Goal: Task Accomplishment & Management: Manage account settings

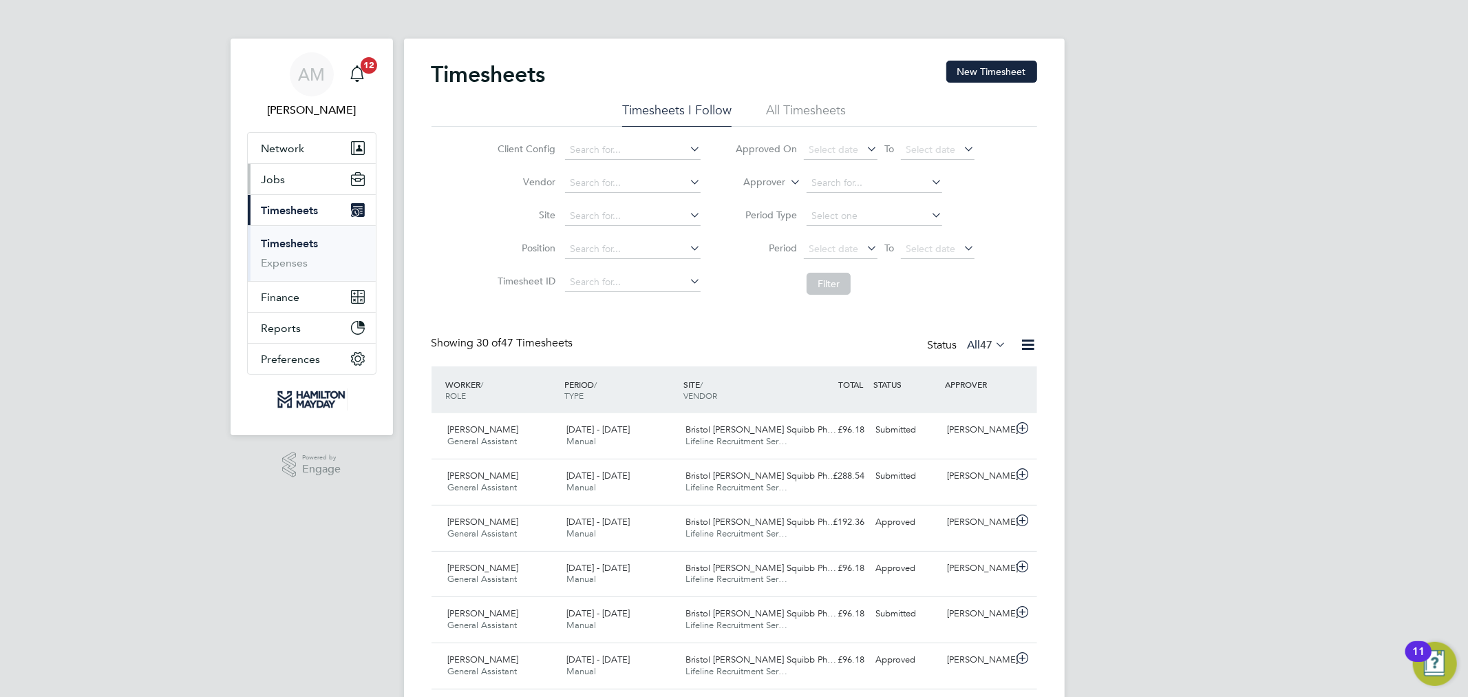
click at [270, 173] on span "Jobs" at bounding box center [274, 179] width 24 height 13
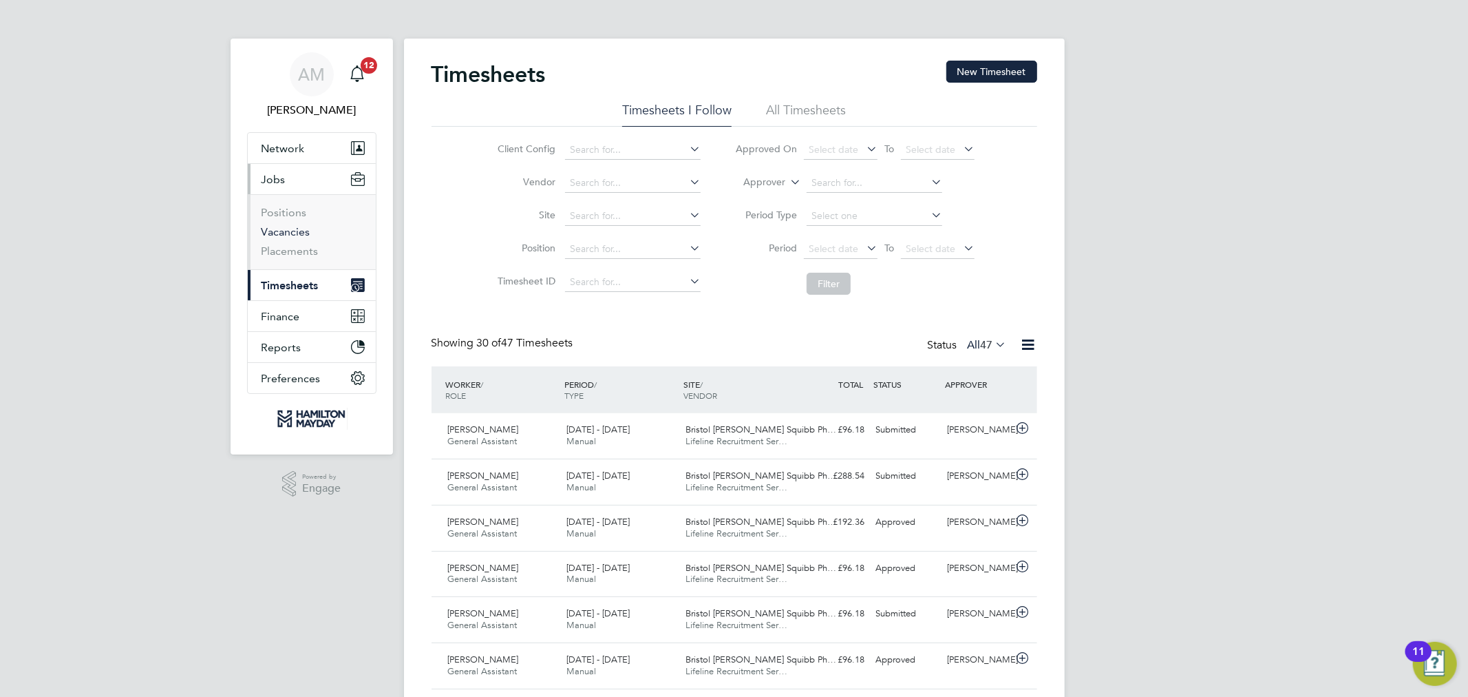
click at [290, 233] on link "Vacancies" at bounding box center [286, 231] width 49 height 13
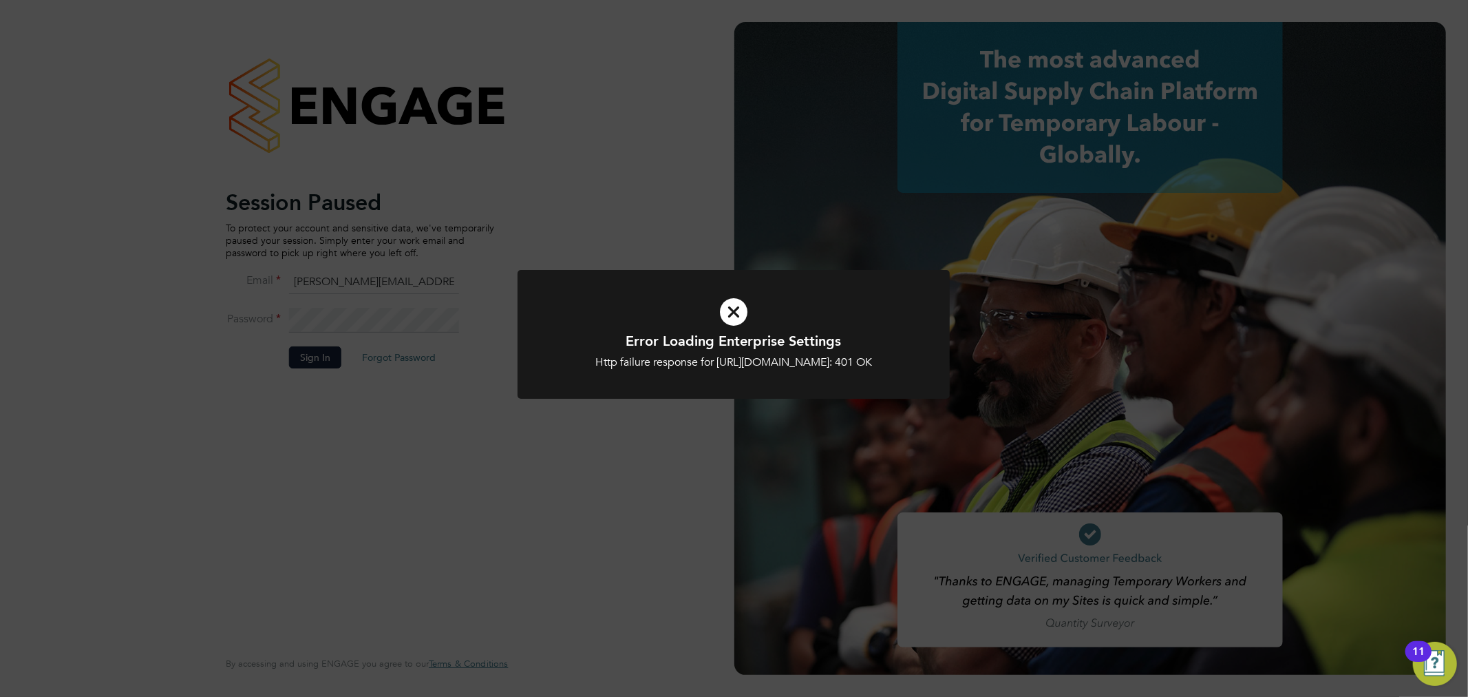
drag, startPoint x: 670, startPoint y: 332, endPoint x: 692, endPoint y: 326, distance: 23.4
click at [679, 332] on h1 "Error Loading Enterprise Settings" at bounding box center [734, 341] width 358 height 18
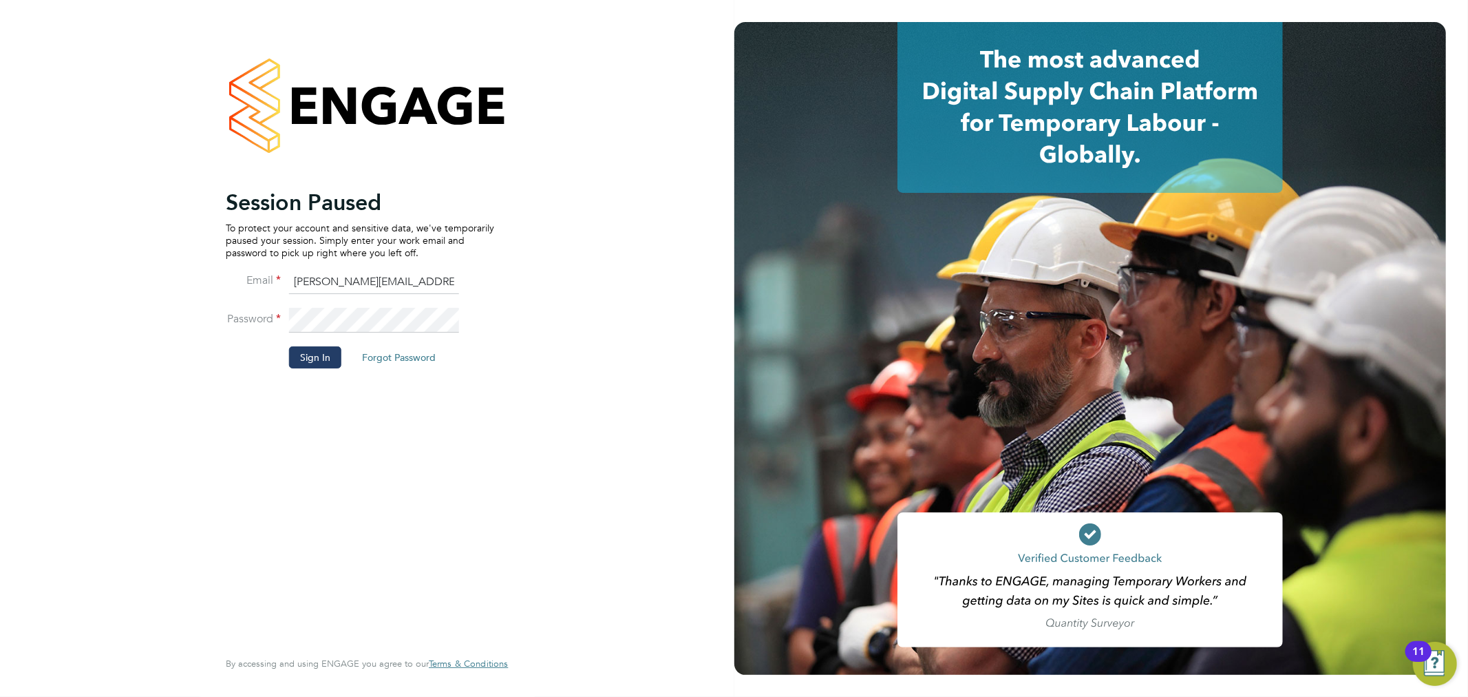
click at [317, 351] on button "Sign In" at bounding box center [315, 357] width 52 height 22
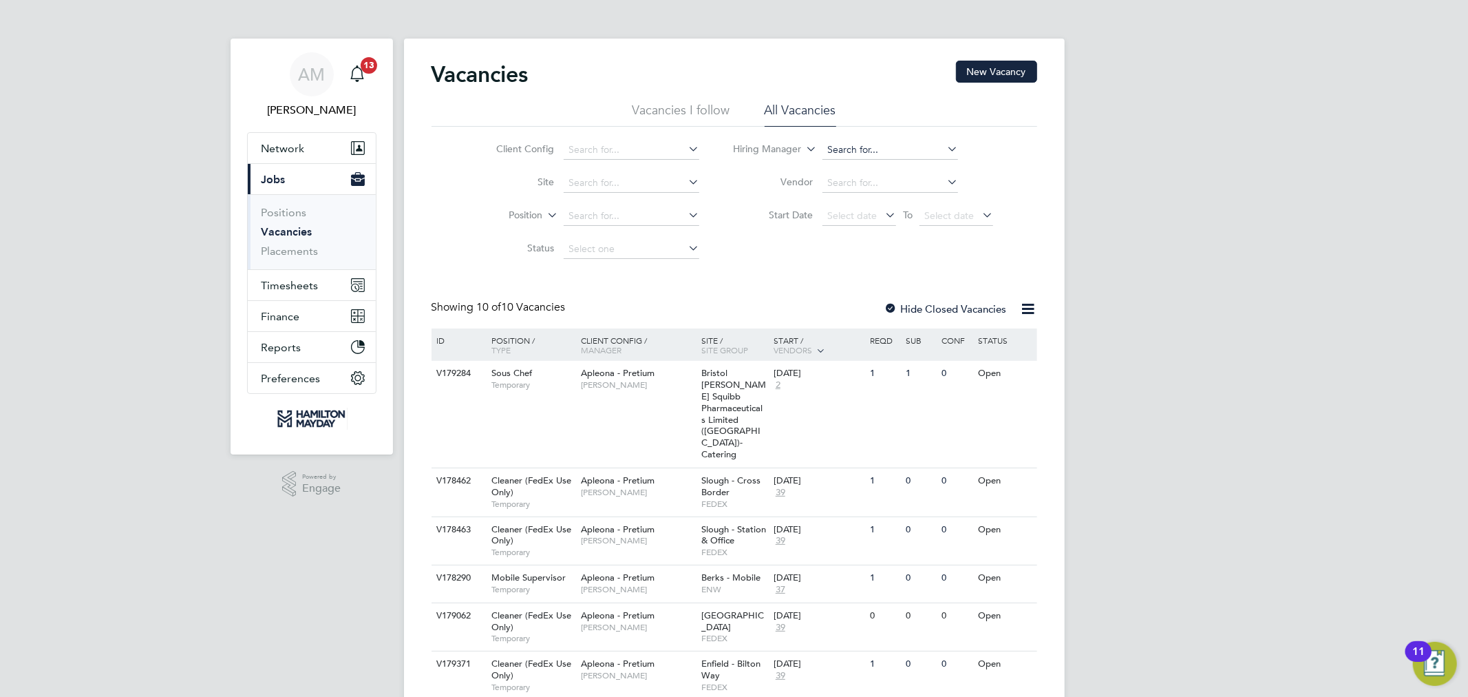
click at [878, 140] on input at bounding box center [890, 149] width 136 height 19
click at [886, 197] on li "Neil Warrington" at bounding box center [907, 206] width 170 height 19
type input "[PERSON_NAME]"
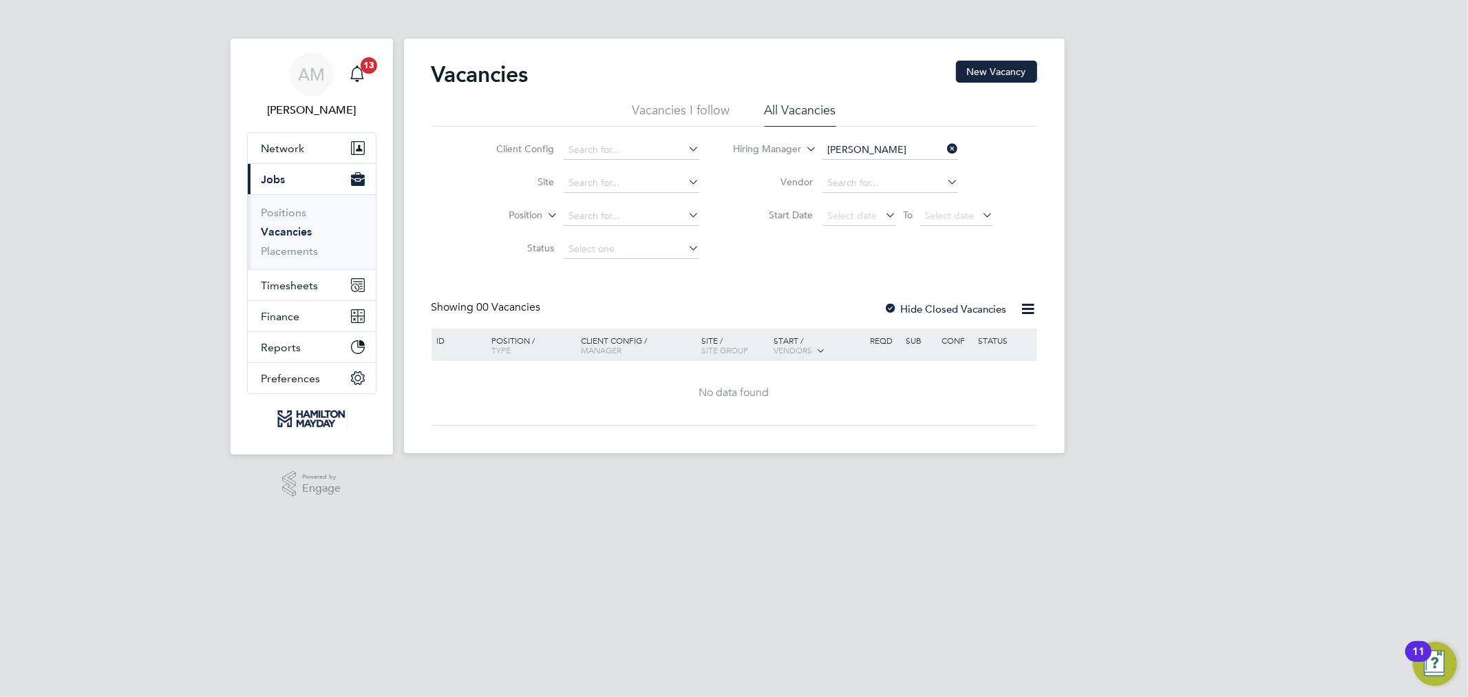
click at [882, 211] on icon at bounding box center [882, 214] width 0 height 19
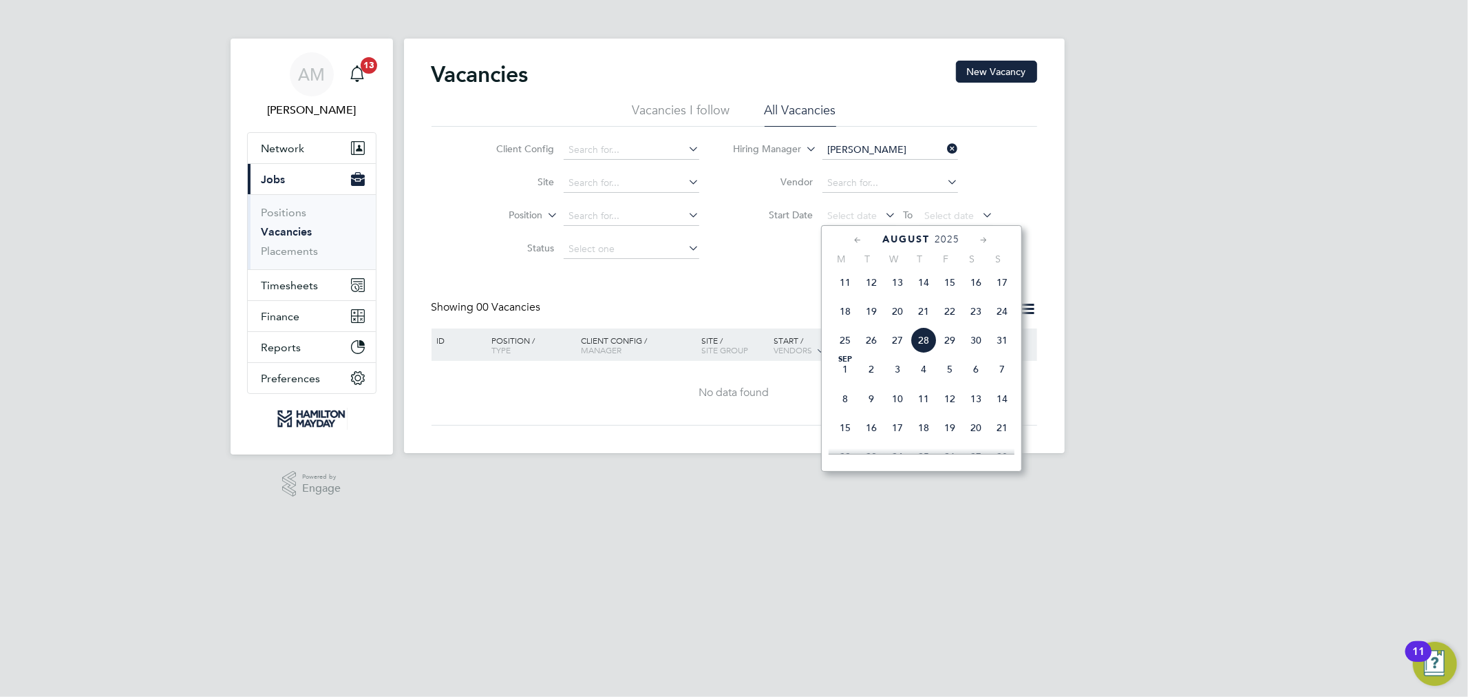
click at [849, 348] on span "25" at bounding box center [845, 340] width 26 height 26
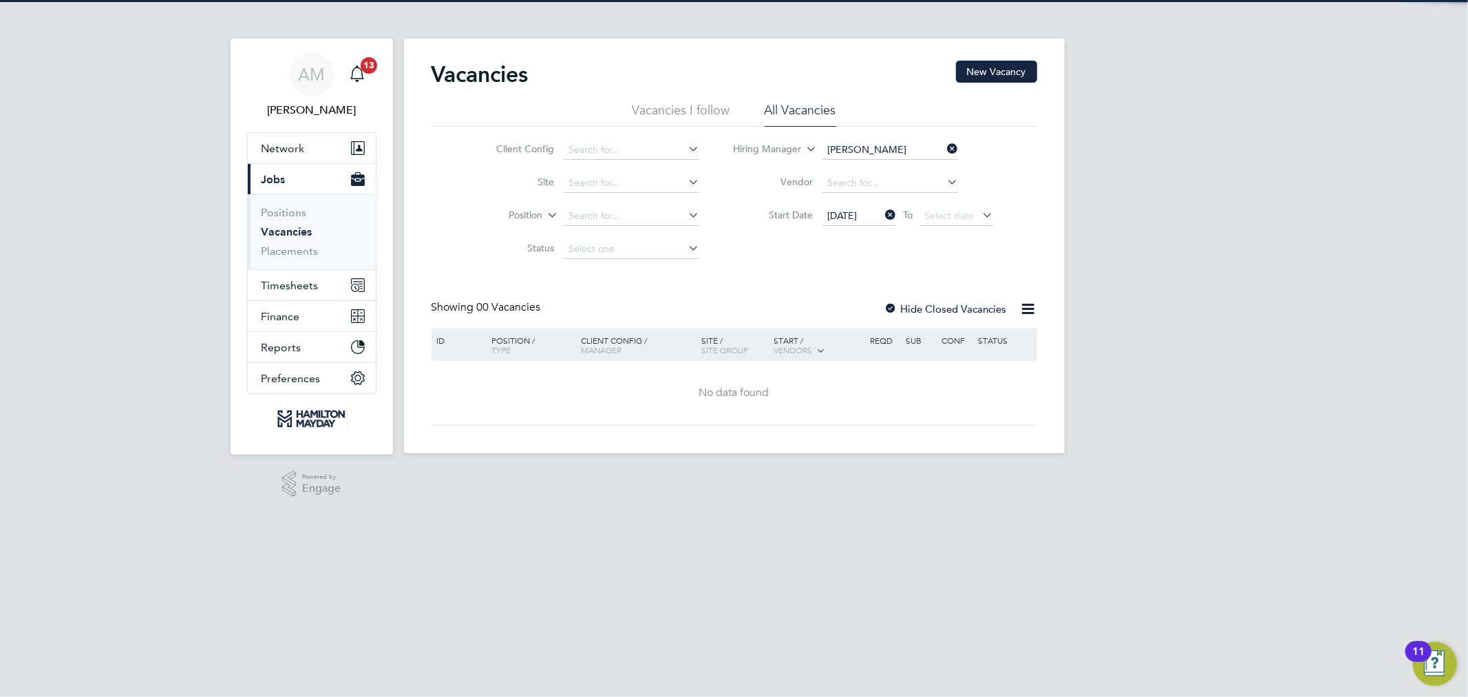
click at [792, 259] on div "Client Config Site Position Status Hiring Manager Neil Warrington Vendor Start …" at bounding box center [735, 196] width 606 height 139
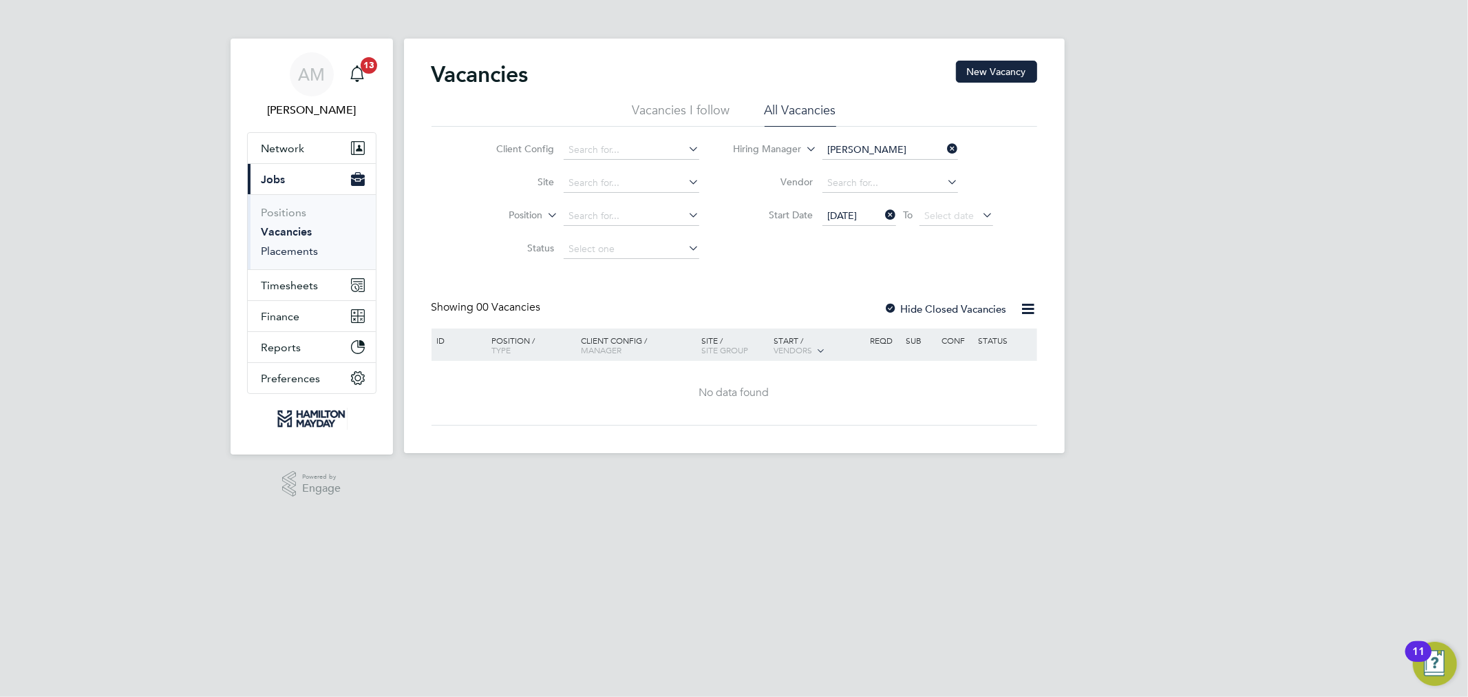
click at [274, 258] on ul "Positions Vacancies Placements" at bounding box center [312, 231] width 128 height 75
click at [273, 250] on link "Placements" at bounding box center [290, 250] width 57 height 13
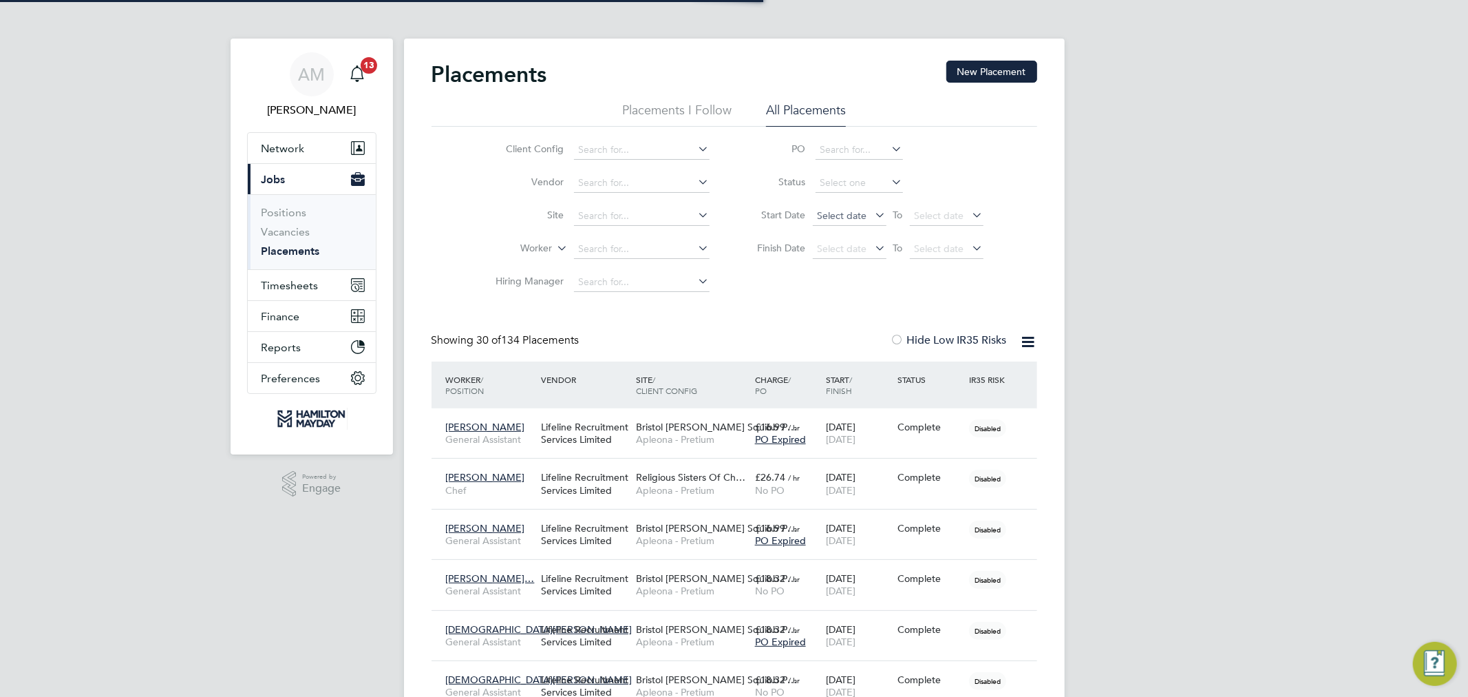
click at [868, 216] on span "Select date" at bounding box center [850, 216] width 74 height 19
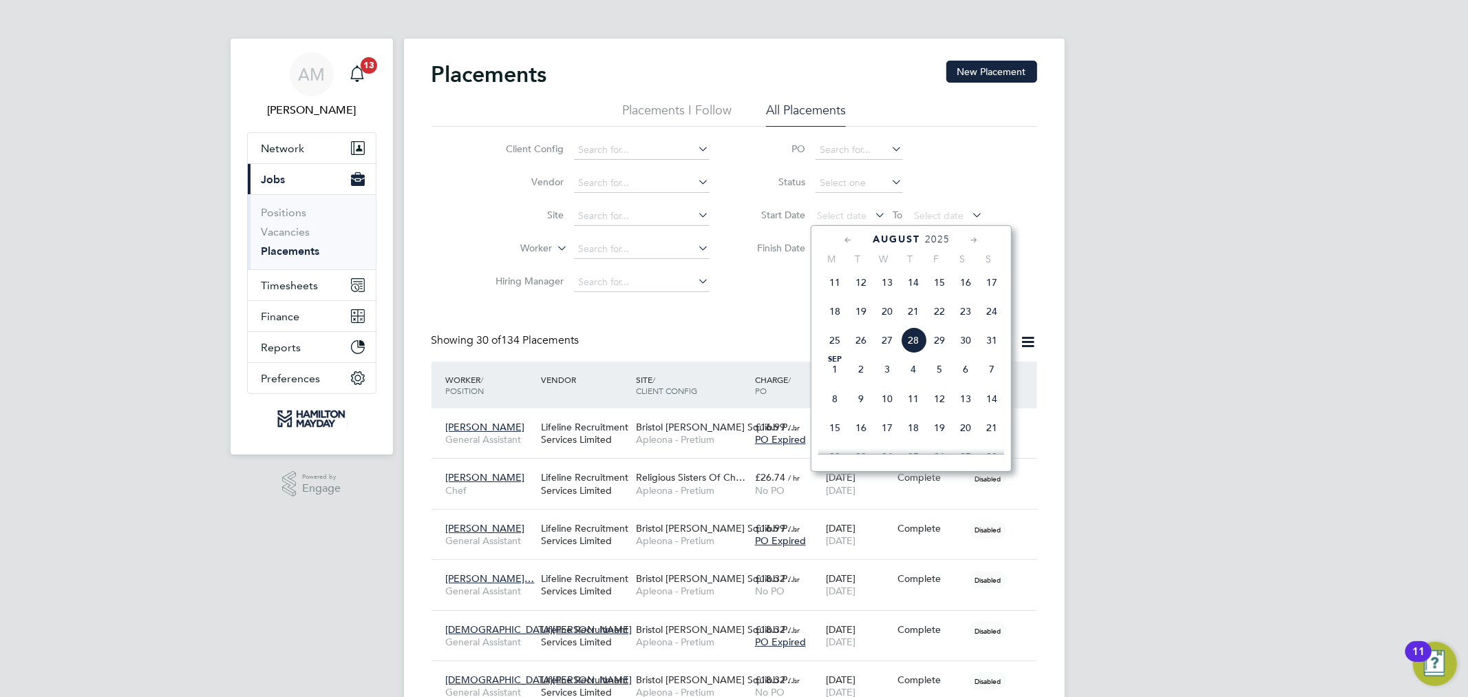
click at [834, 341] on span "25" at bounding box center [835, 340] width 26 height 26
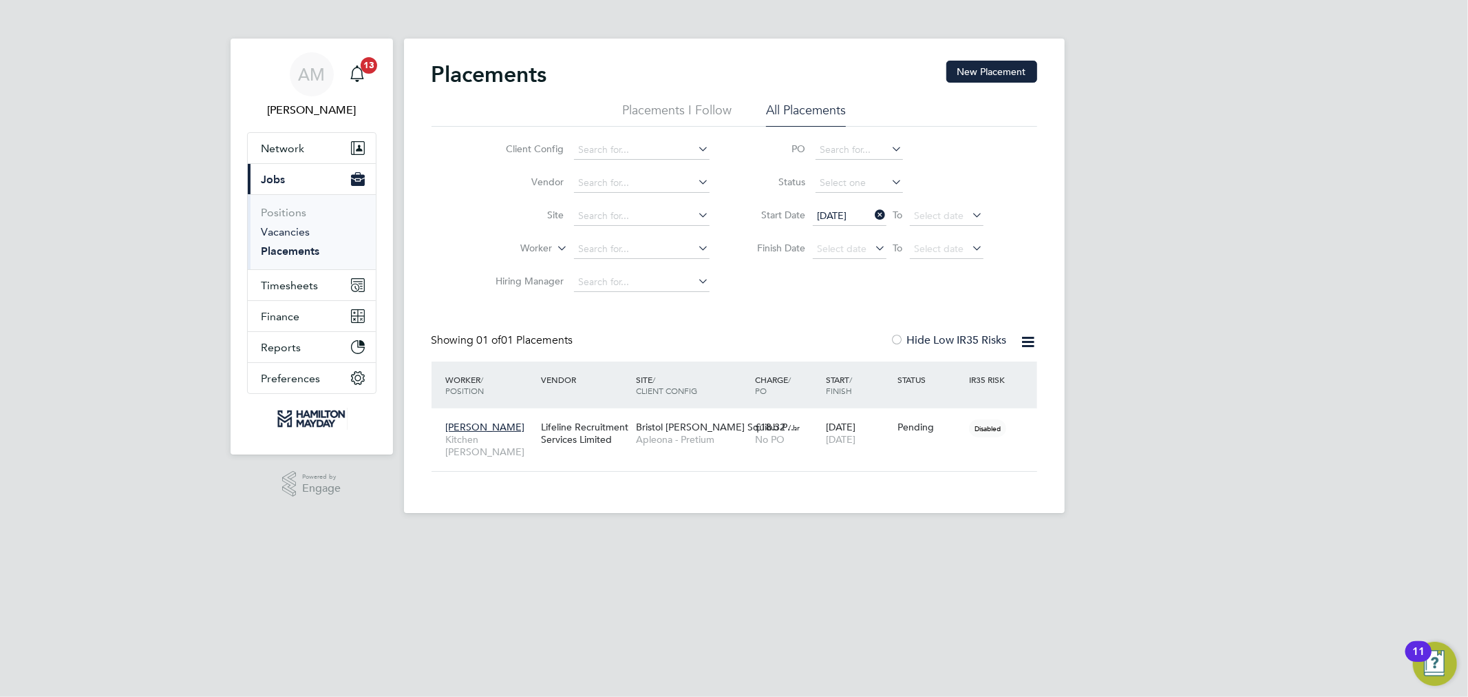
click at [295, 231] on link "Vacancies" at bounding box center [286, 231] width 49 height 13
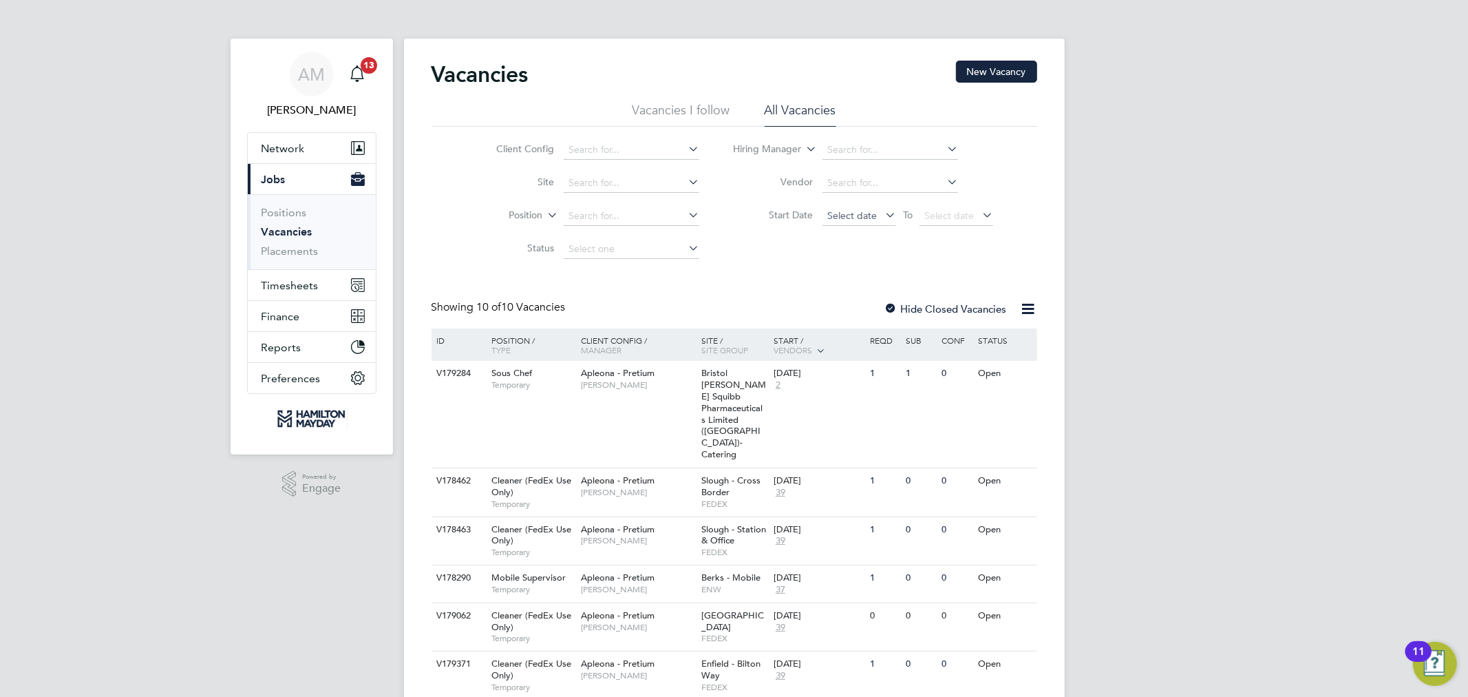
click at [850, 217] on span "Select date" at bounding box center [852, 215] width 50 height 12
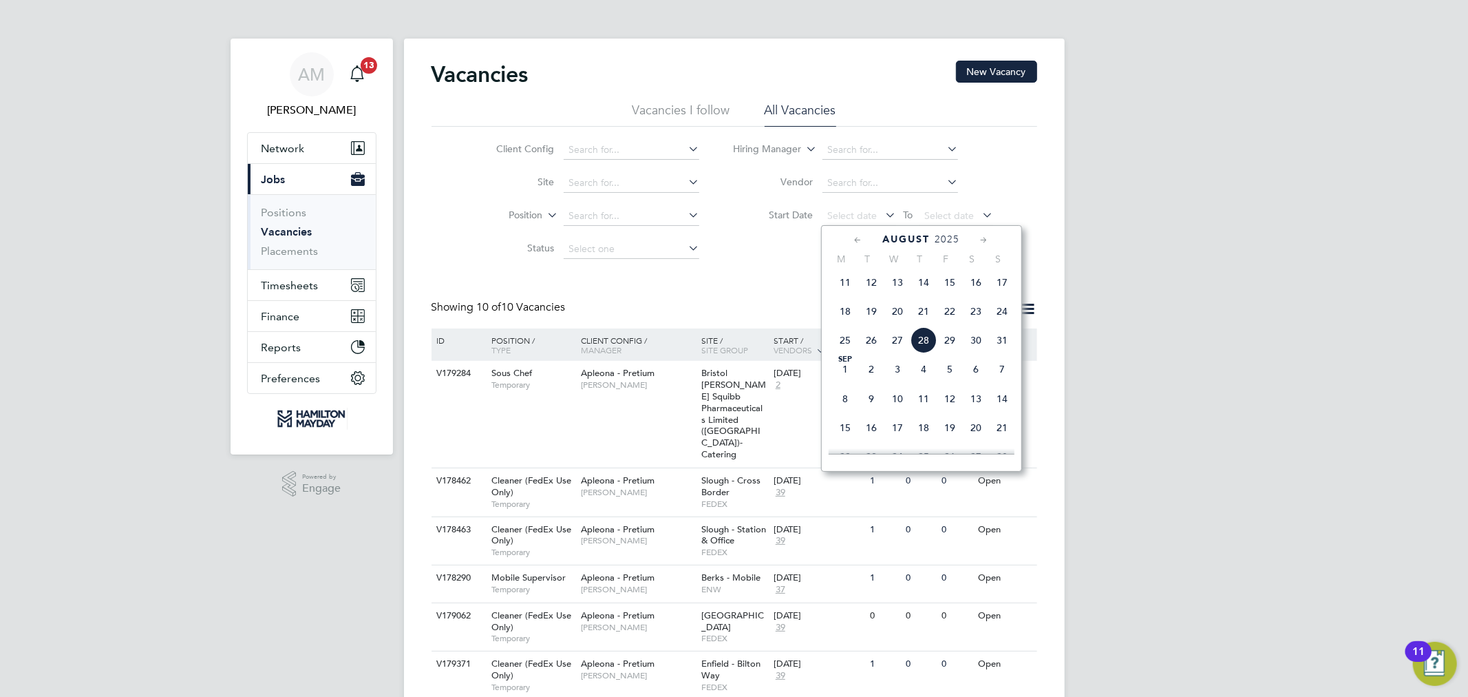
click at [842, 343] on span "25" at bounding box center [845, 340] width 26 height 26
